Goal: Information Seeking & Learning: Check status

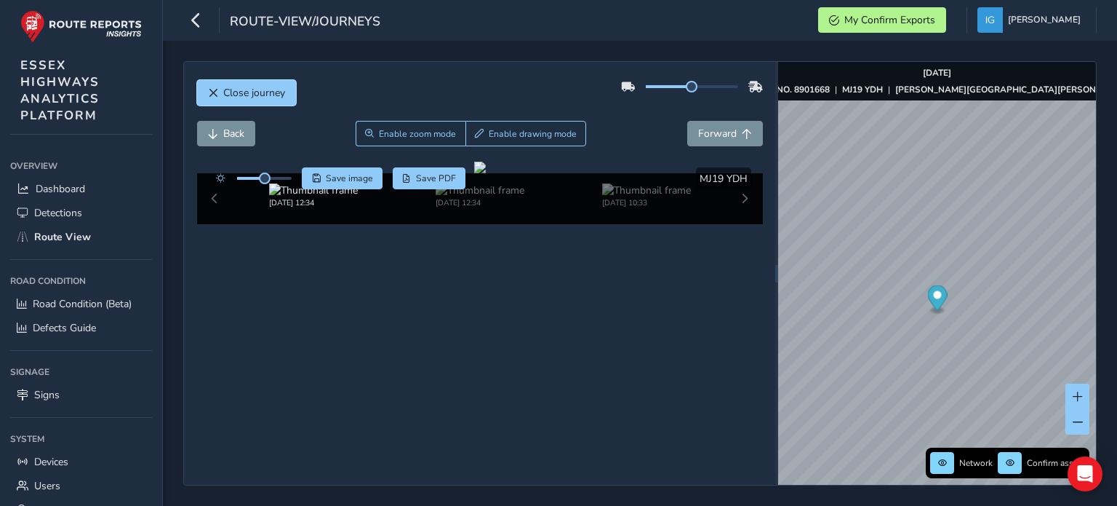
click at [238, 91] on span "Close journey" at bounding box center [254, 93] width 62 height 14
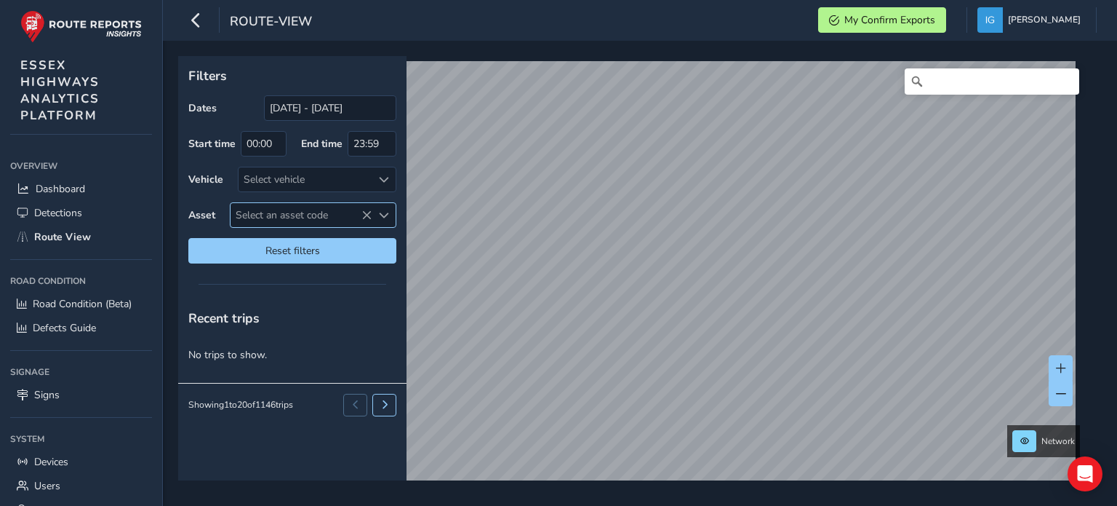
click at [387, 216] on span "Select an asset code" at bounding box center [384, 215] width 10 height 10
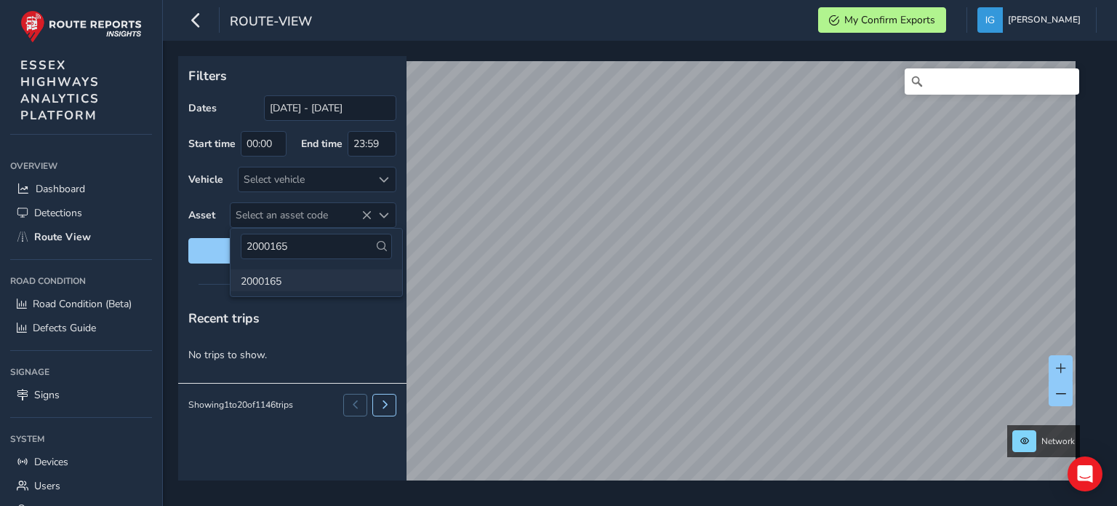
type input "2000165"
click at [267, 282] on li "2000165" at bounding box center [317, 280] width 172 height 22
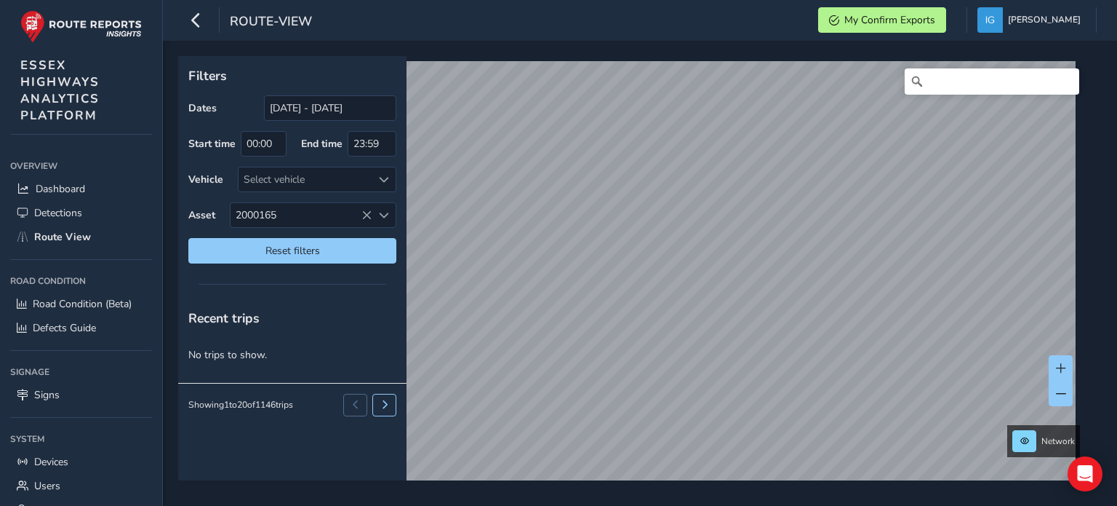
click at [338, 334] on div "Filters Dates [DATE] - [DATE] Start time 00:00 End time 23:59 Vehicle Select ve…" at bounding box center [635, 268] width 914 height 424
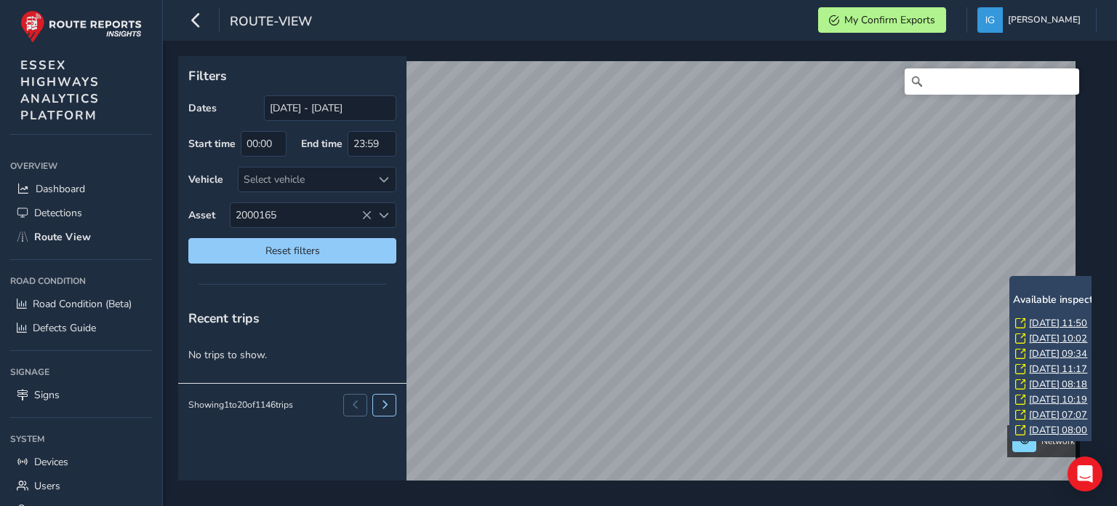
click at [1033, 321] on link "[DATE] 11:50" at bounding box center [1058, 322] width 58 height 13
